Goal: Transaction & Acquisition: Book appointment/travel/reservation

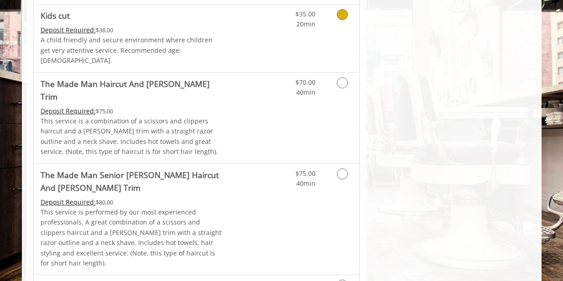
scroll to position [664, 0]
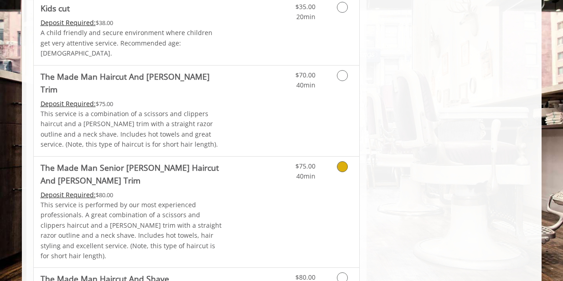
click at [343, 161] on icon "Grooming services" at bounding box center [342, 166] width 11 height 11
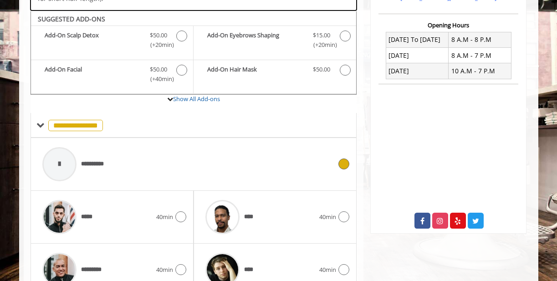
scroll to position [420, 0]
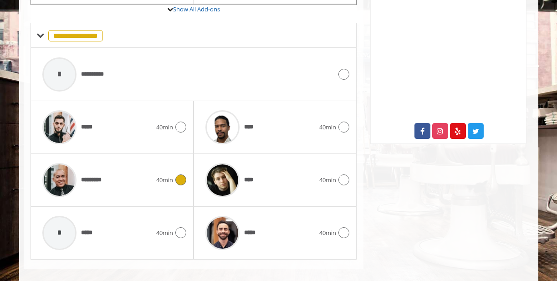
click at [180, 174] on icon at bounding box center [180, 179] width 11 height 11
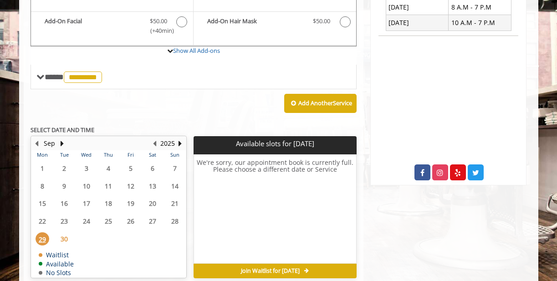
scroll to position [410, 0]
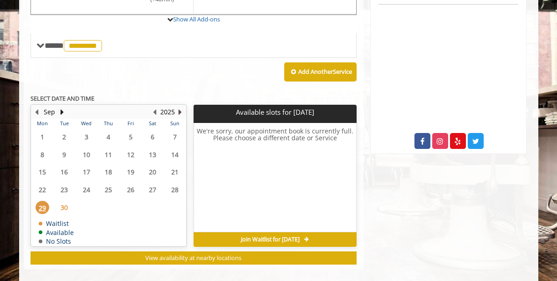
click at [179, 107] on button "Next Year" at bounding box center [180, 112] width 7 height 10
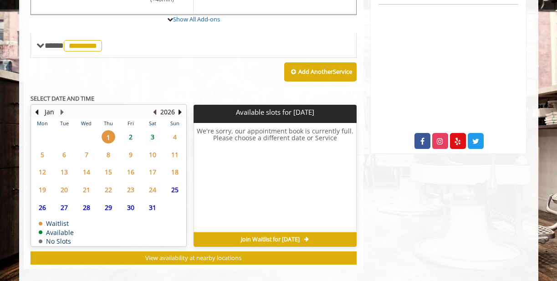
click at [157, 107] on button "Previous Year" at bounding box center [154, 112] width 7 height 10
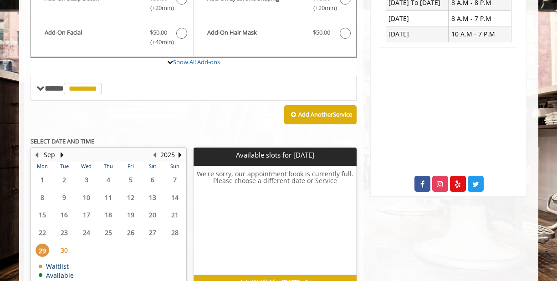
scroll to position [368, 0]
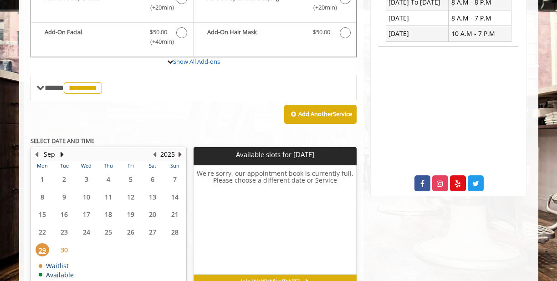
click at [180, 149] on button "Next Year" at bounding box center [180, 154] width 7 height 10
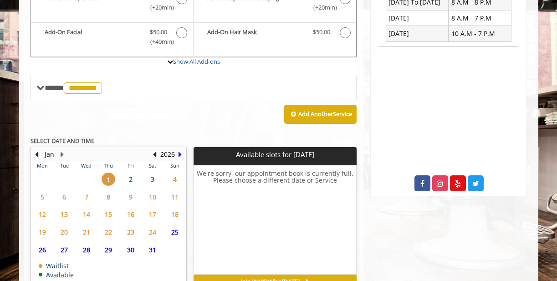
scroll to position [396, 0]
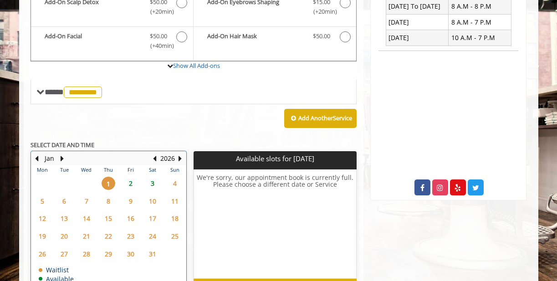
click at [86, 160] on div "[DATE] Mon Tue Wed Thu Fri Sat Sun 29 30 31 1 2 3 4 5 6 7 8 9 10 11 12 13 14 15…" at bounding box center [109, 222] width 156 height 143
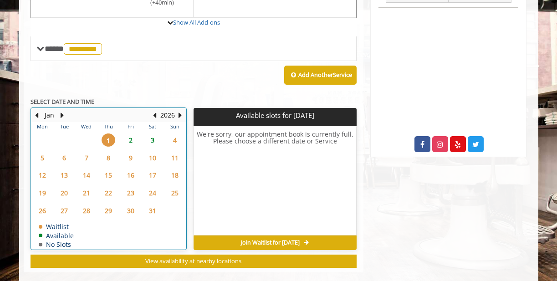
scroll to position [410, 0]
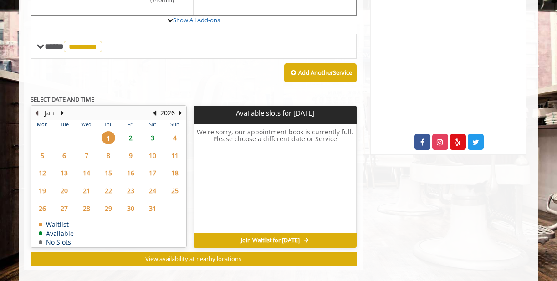
click at [37, 108] on button "Previous Month" at bounding box center [36, 113] width 7 height 10
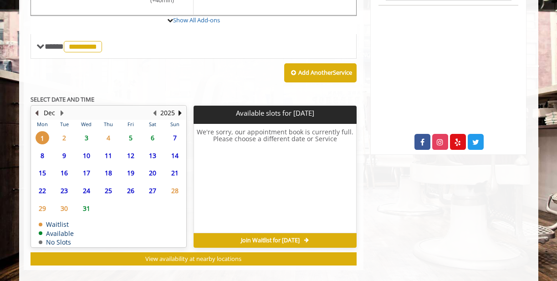
click at [37, 108] on button "Previous Month" at bounding box center [36, 113] width 7 height 10
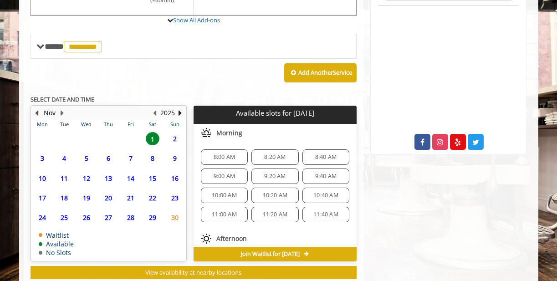
click at [37, 108] on button "Previous Month" at bounding box center [36, 113] width 7 height 10
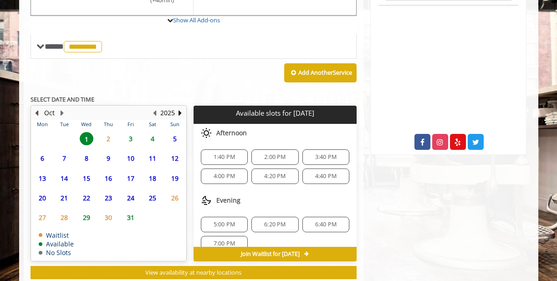
click at [37, 108] on button "Previous Month" at bounding box center [36, 113] width 7 height 10
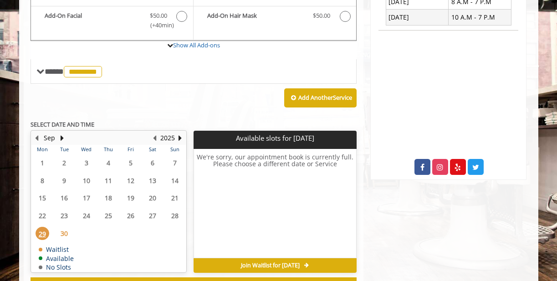
scroll to position [388, 0]
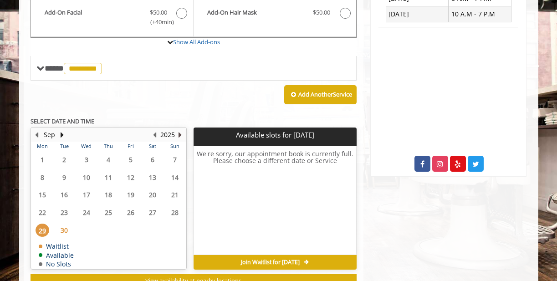
click at [180, 130] on button "Next Year" at bounding box center [180, 135] width 7 height 10
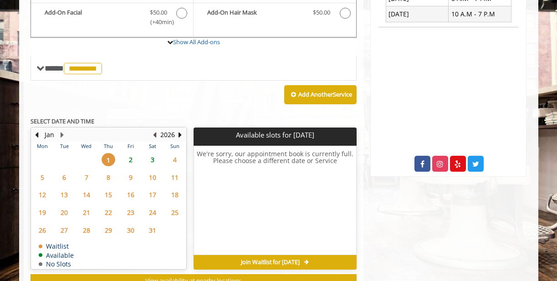
click at [155, 130] on button "Previous Year" at bounding box center [154, 135] width 7 height 10
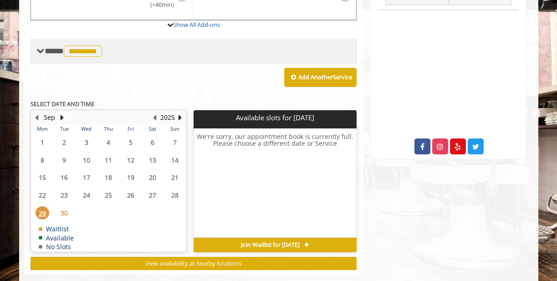
scroll to position [405, 0]
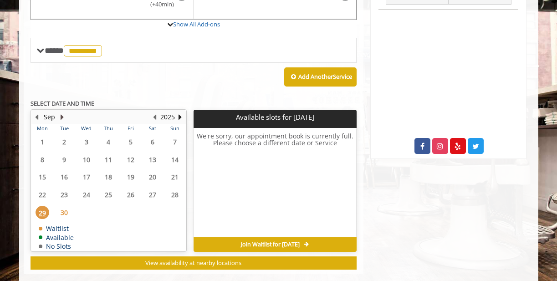
click at [63, 112] on button "Next Month" at bounding box center [62, 117] width 7 height 10
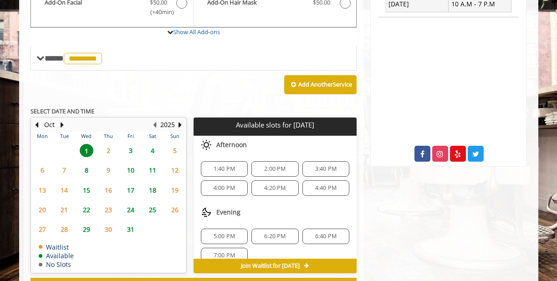
scroll to position [403, 0]
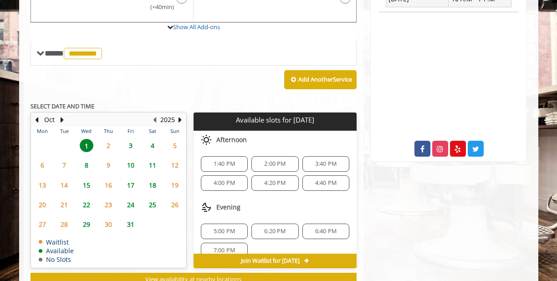
click at [88, 159] on span "8" at bounding box center [87, 165] width 14 height 13
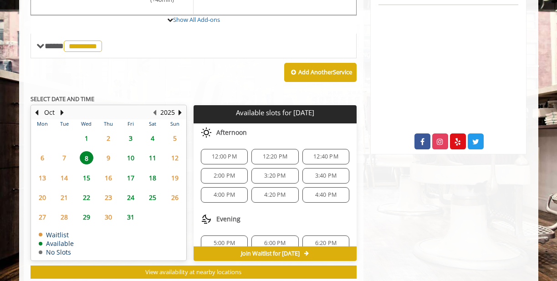
scroll to position [424, 0]
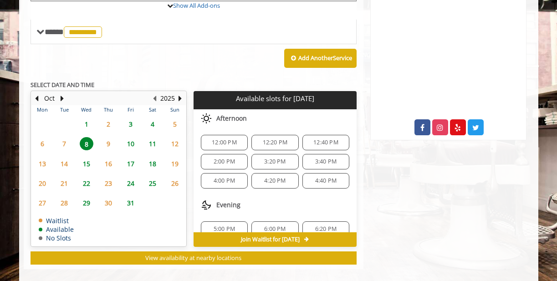
click at [336, 158] on span "3:40 PM" at bounding box center [326, 161] width 39 height 7
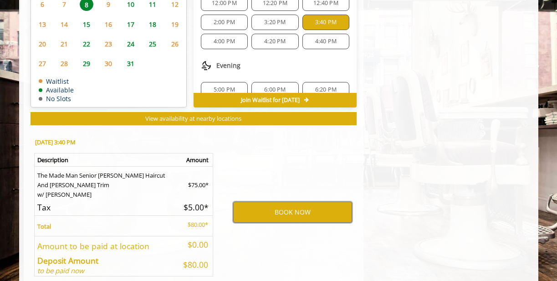
scroll to position [572, 0]
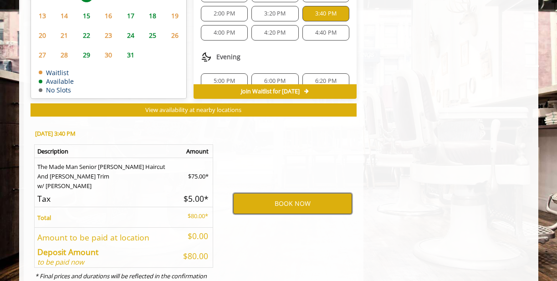
click at [311, 194] on button "BOOK NOW" at bounding box center [292, 203] width 119 height 21
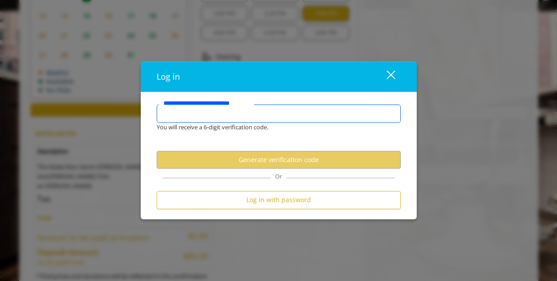
click at [250, 117] on input "**********" at bounding box center [279, 113] width 244 height 18
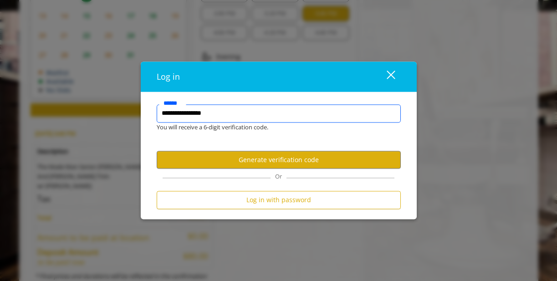
type input "**********"
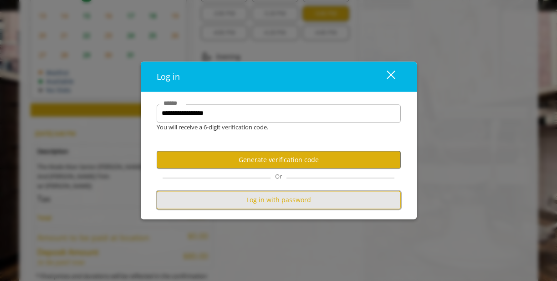
click at [276, 199] on button "Log in with password" at bounding box center [279, 200] width 244 height 18
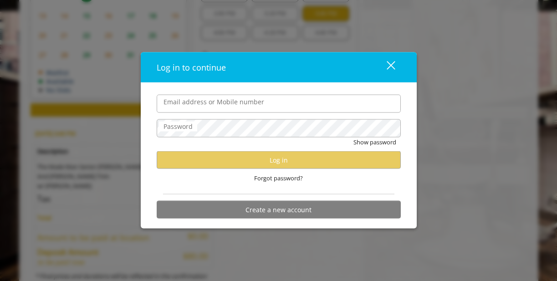
scroll to position [0, 0]
type input "**********"
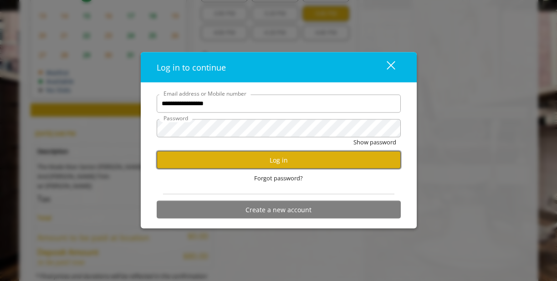
click at [261, 153] on button "Log in" at bounding box center [279, 160] width 244 height 18
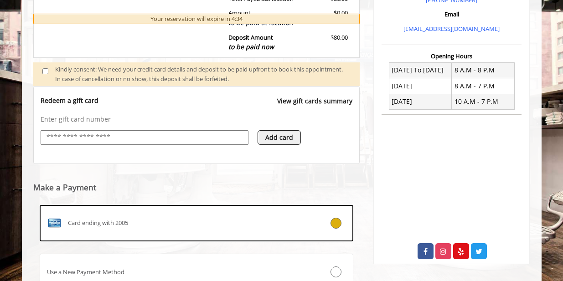
scroll to position [345, 0]
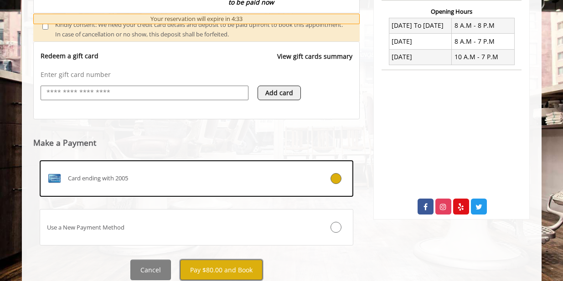
click at [233, 260] on button "Pay $80.00 and Book" at bounding box center [221, 270] width 82 height 20
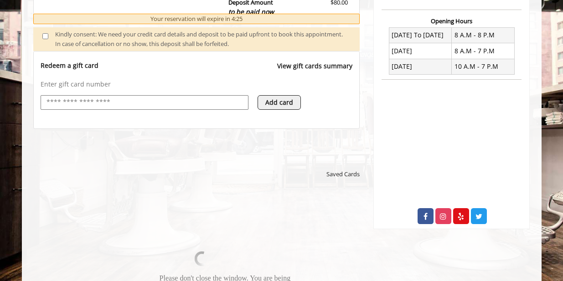
scroll to position [325, 0]
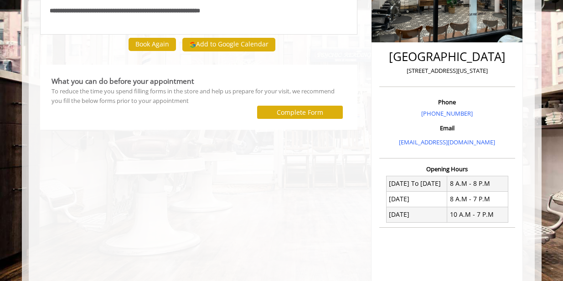
scroll to position [169, 0]
